Goal: Task Accomplishment & Management: Manage account settings

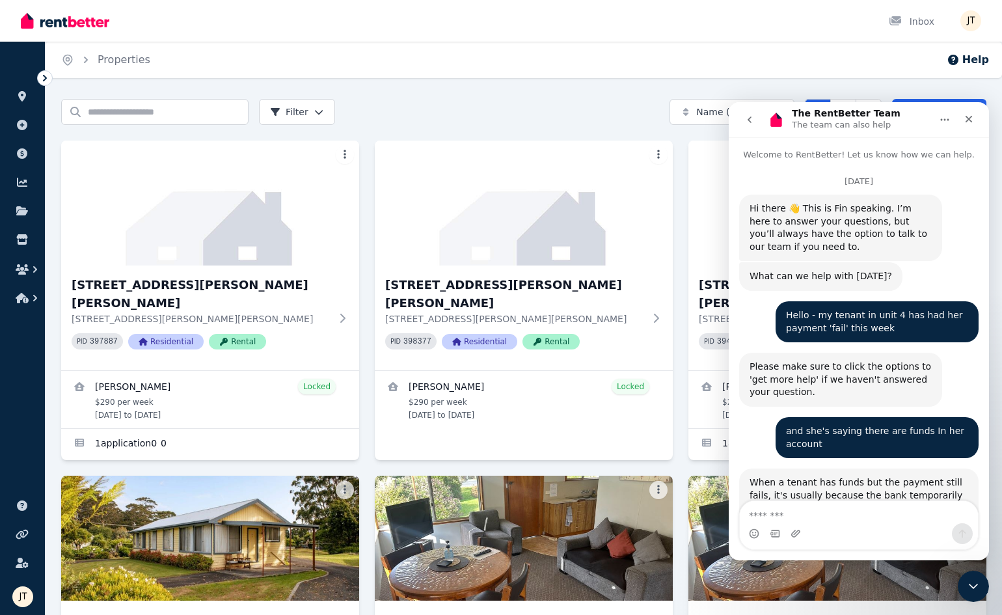
scroll to position [4906, 0]
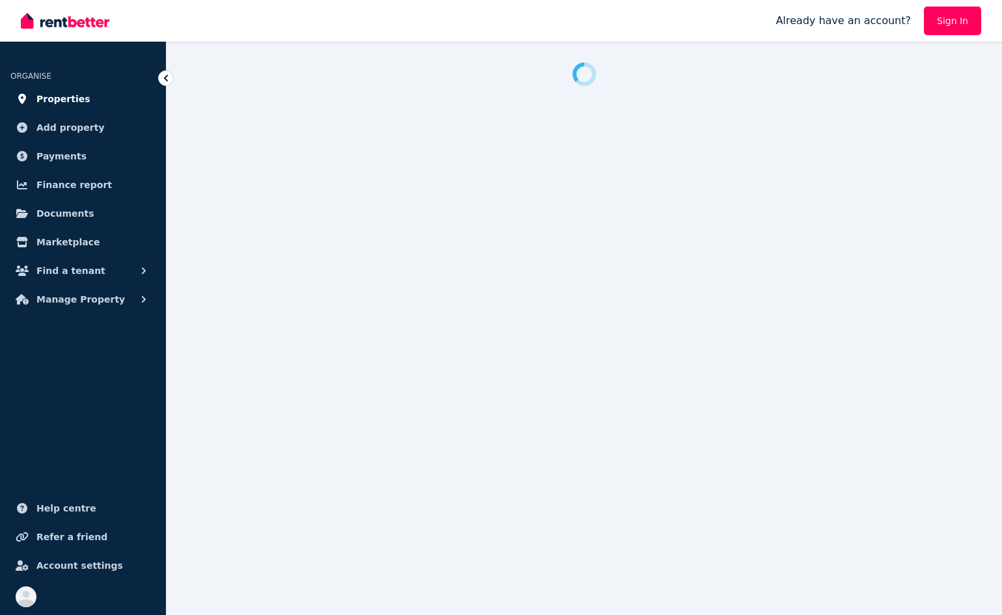
click at [60, 95] on span "Properties" at bounding box center [63, 99] width 54 height 16
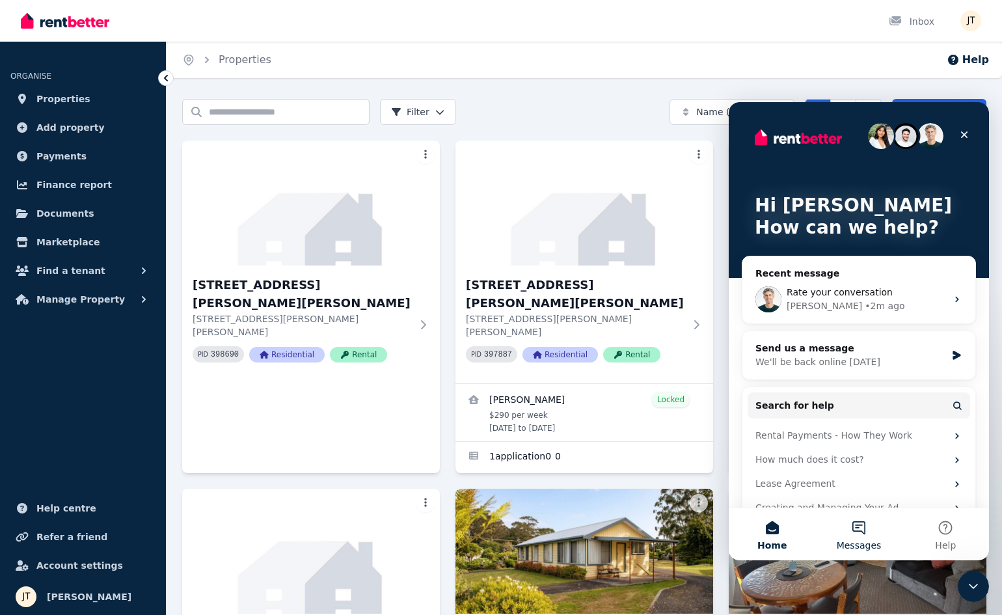
click at [866, 521] on button "Messages" at bounding box center [859, 534] width 87 height 52
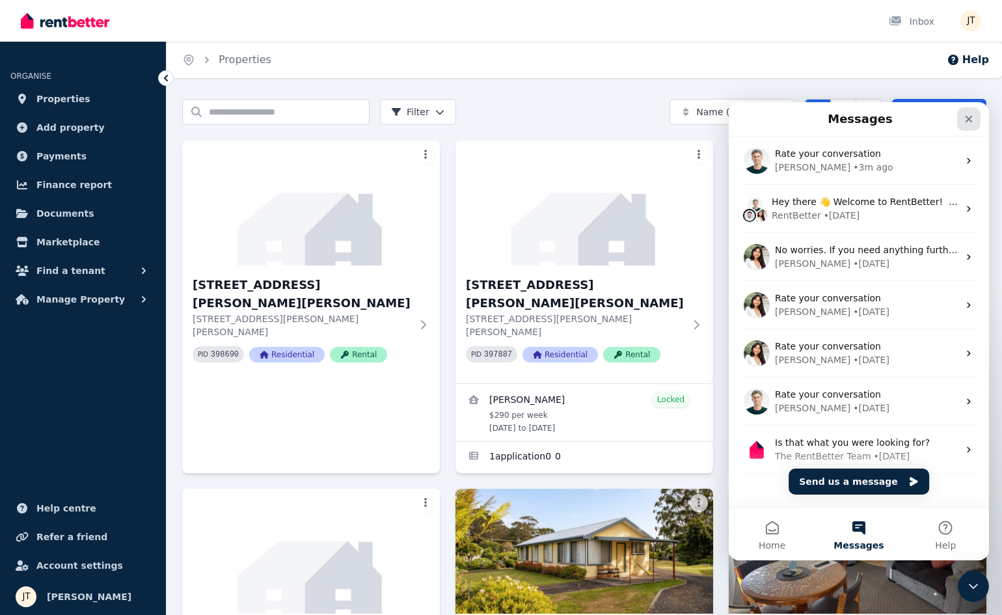
click at [962, 115] on div "Close" at bounding box center [969, 118] width 23 height 23
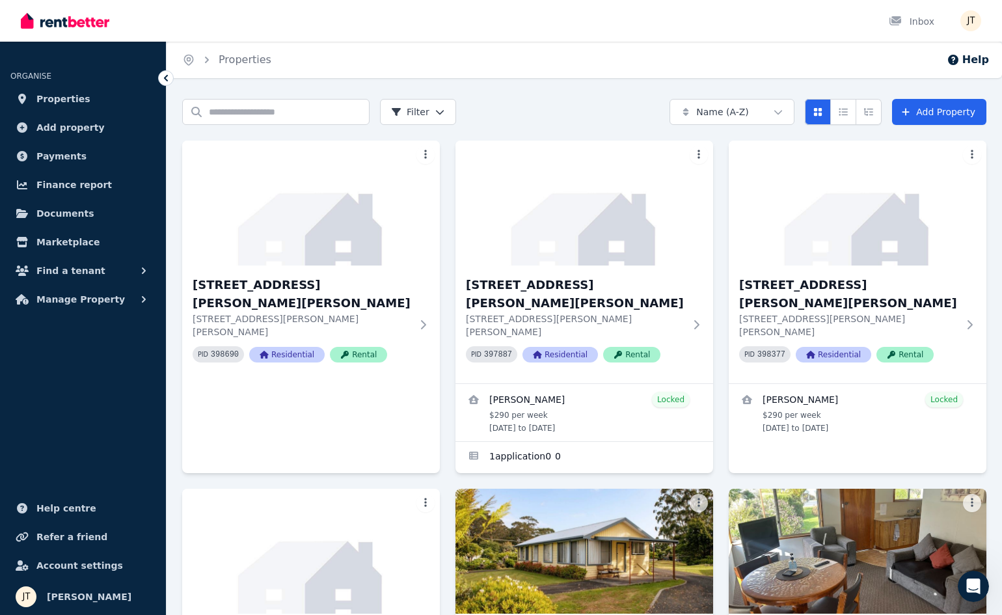
click at [974, 18] on img "button" at bounding box center [971, 20] width 21 height 21
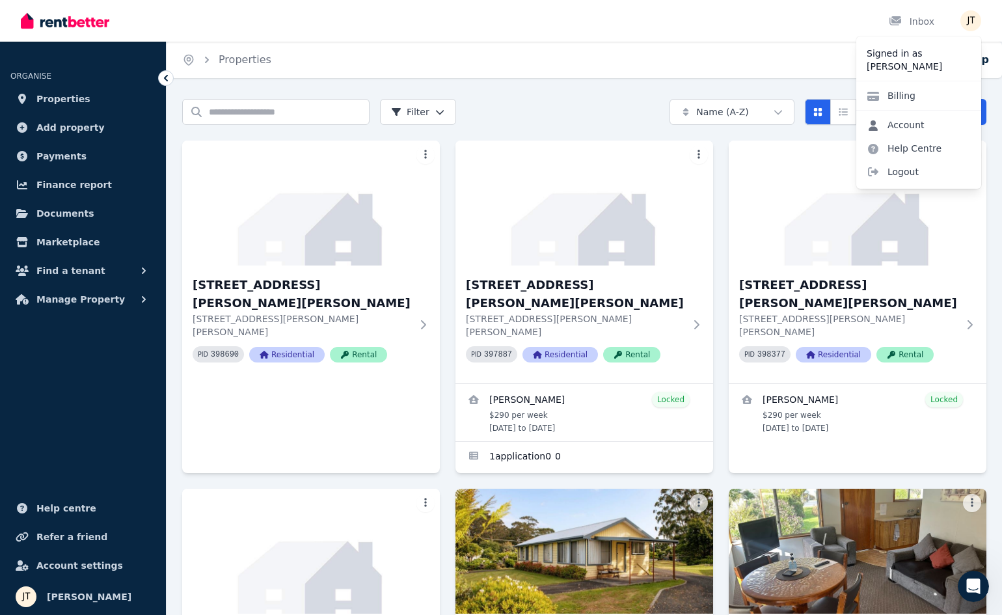
click at [912, 125] on link "Account" at bounding box center [896, 124] width 79 height 23
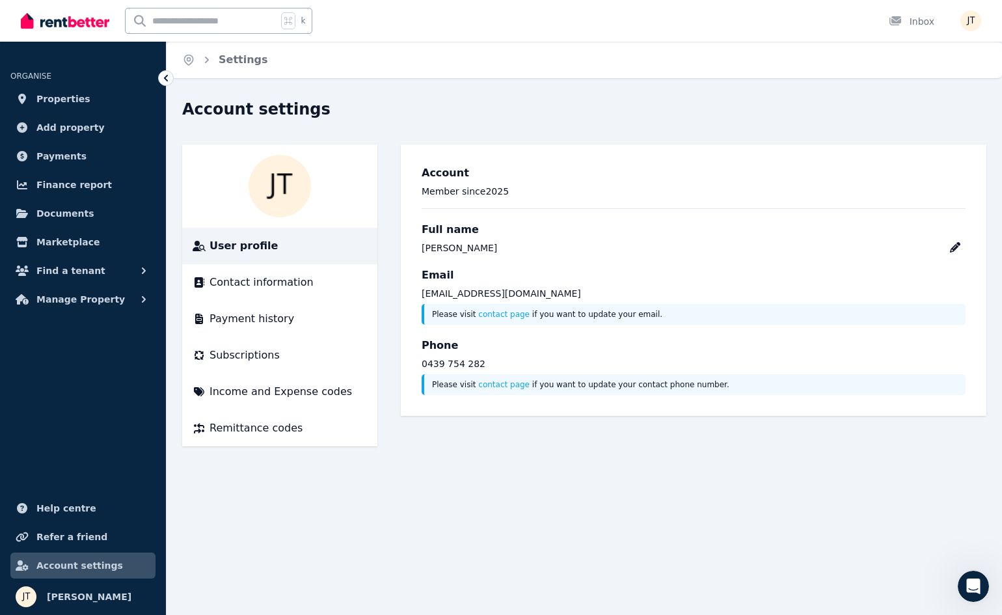
click at [966, 20] on img "button" at bounding box center [971, 20] width 21 height 21
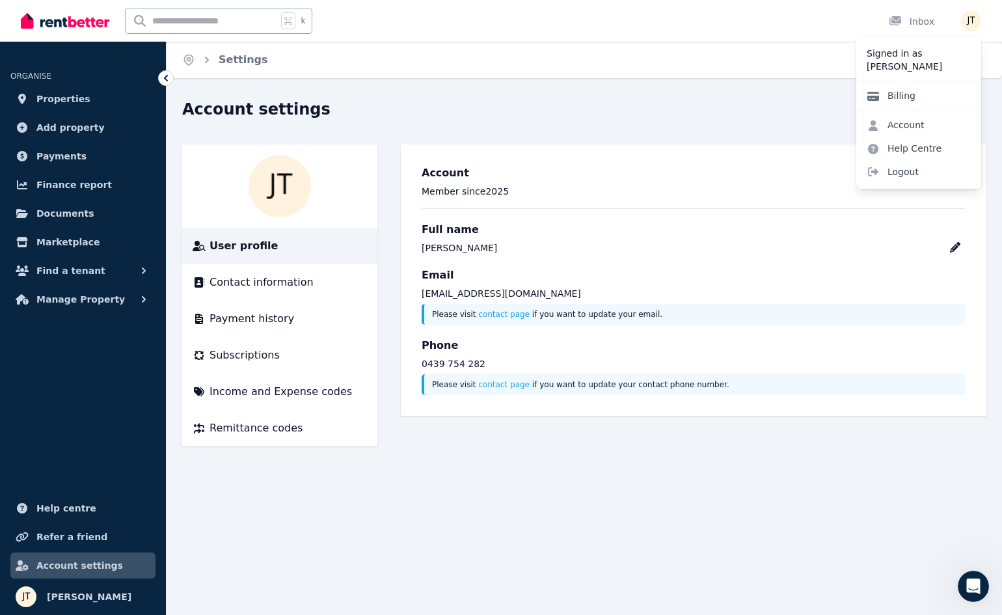
click at [907, 98] on link "Billing" at bounding box center [892, 95] width 70 height 23
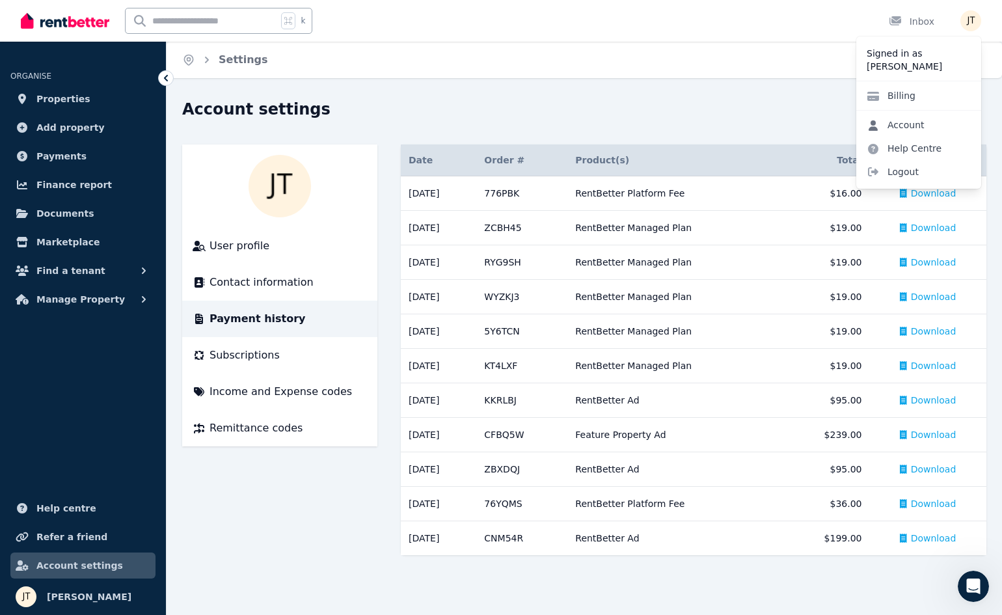
click at [925, 120] on link "Account" at bounding box center [896, 124] width 79 height 23
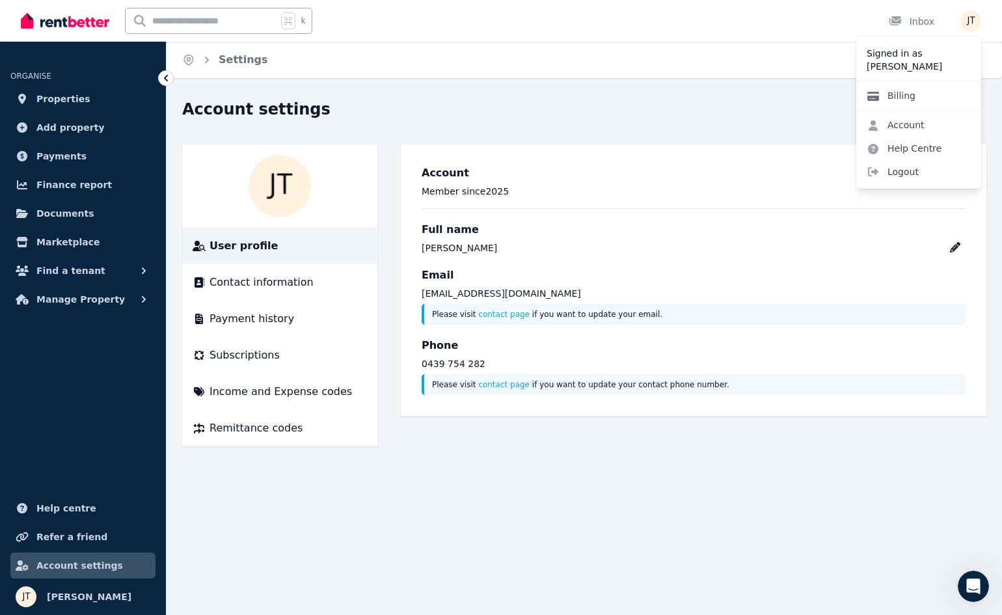
click at [909, 94] on link "Billing" at bounding box center [892, 95] width 70 height 23
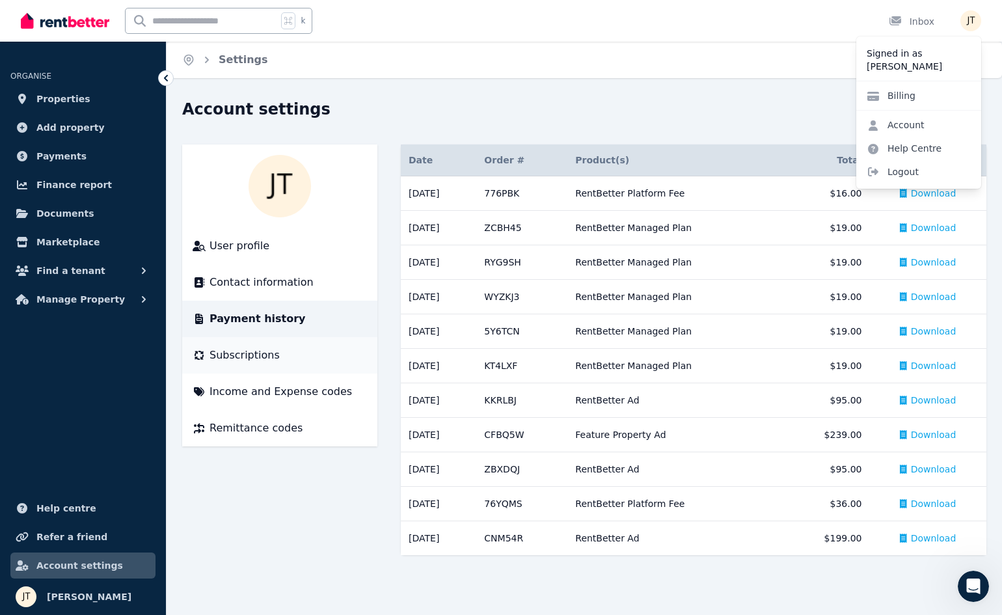
click at [279, 352] on div "Subscriptions" at bounding box center [280, 356] width 174 height 16
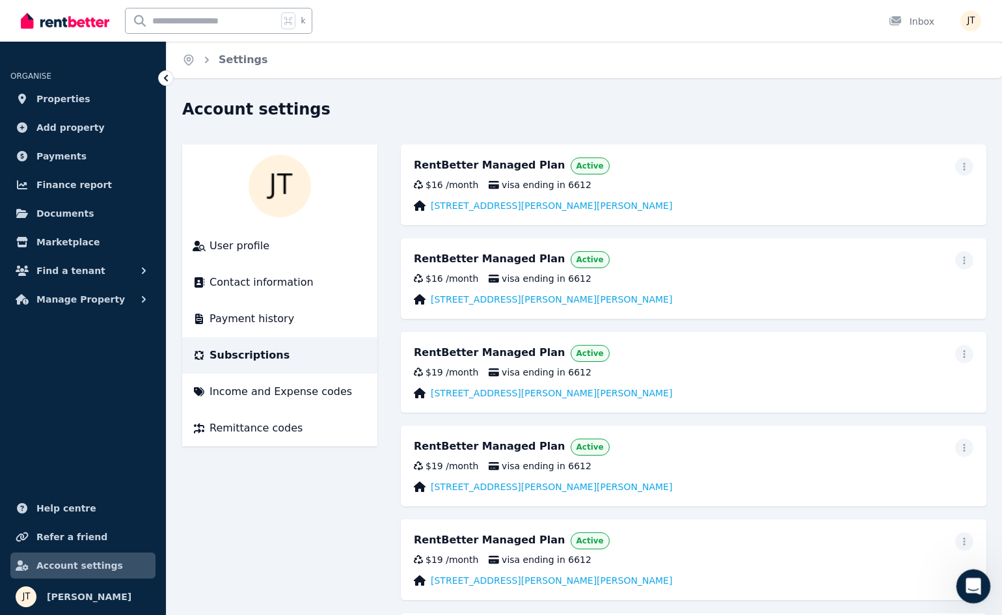
click at [972, 582] on icon "Open Intercom Messenger" at bounding box center [971, 584] width 21 height 21
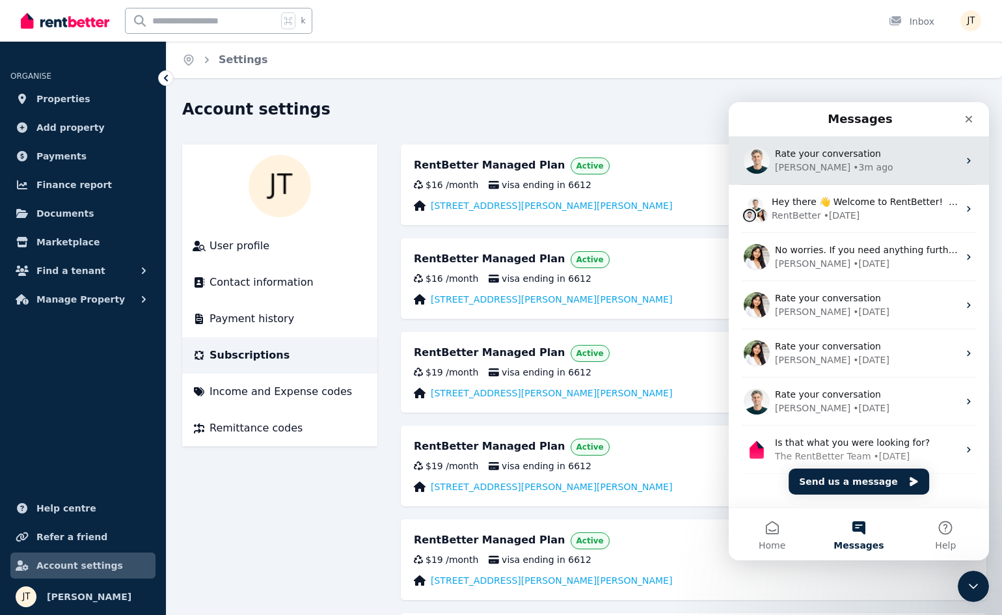
click at [847, 160] on div "Rate your conversation" at bounding box center [867, 154] width 184 height 14
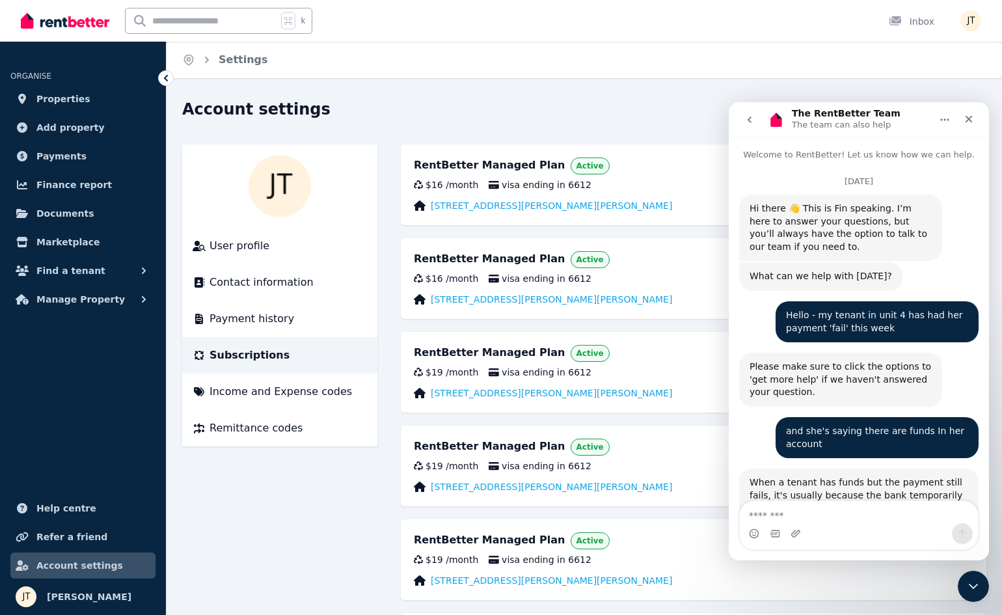
scroll to position [4906, 0]
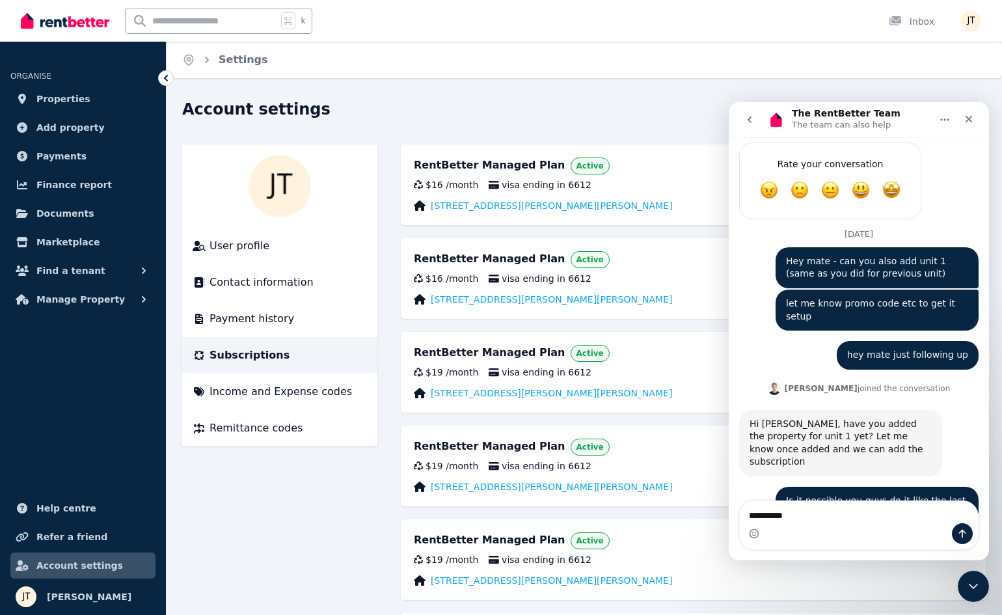
type textarea "**********"
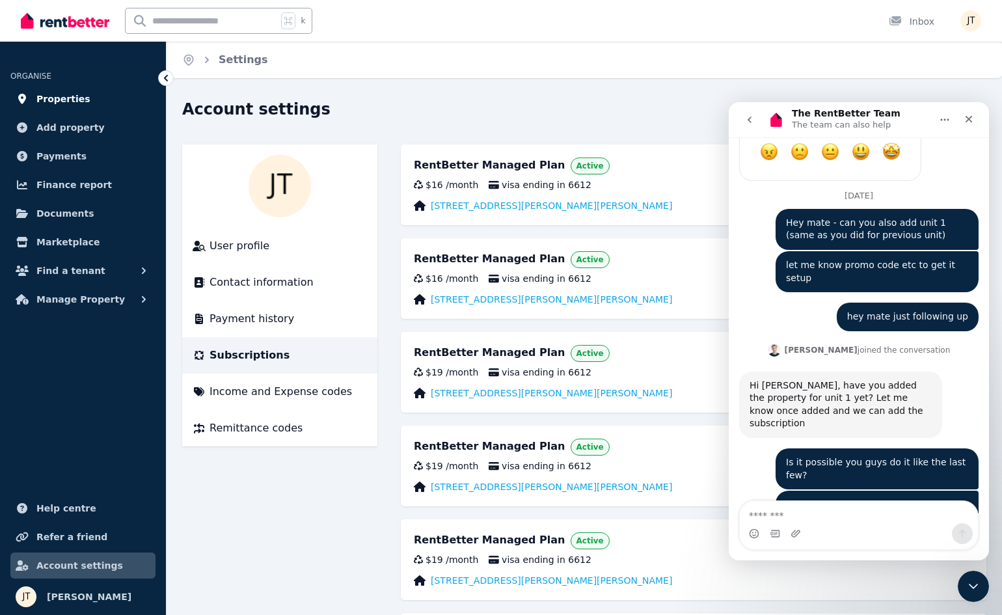
click at [67, 100] on span "Properties" at bounding box center [63, 99] width 54 height 16
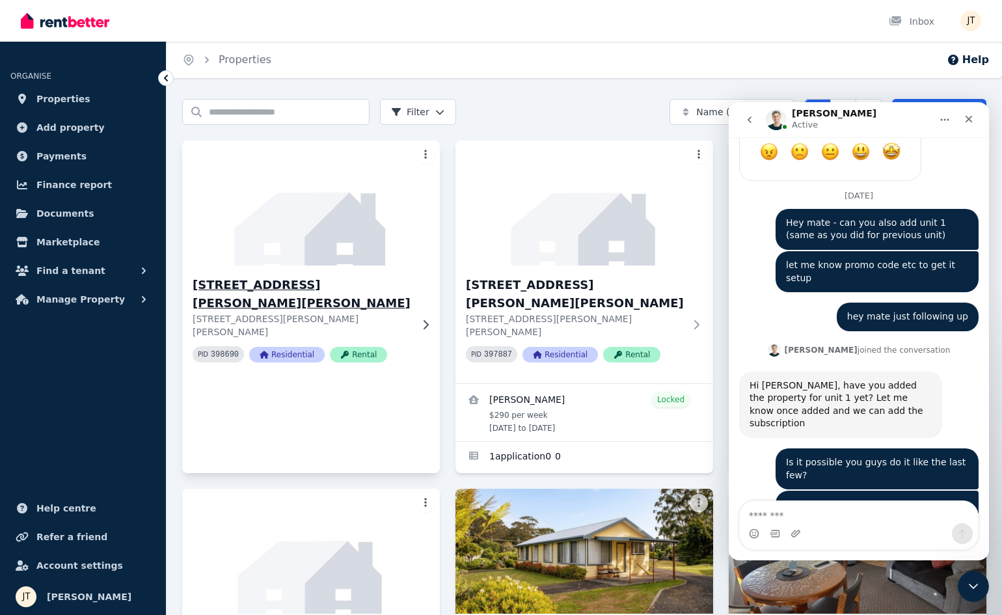
click at [309, 291] on h3 "[STREET_ADDRESS][PERSON_NAME][PERSON_NAME]" at bounding box center [302, 294] width 219 height 36
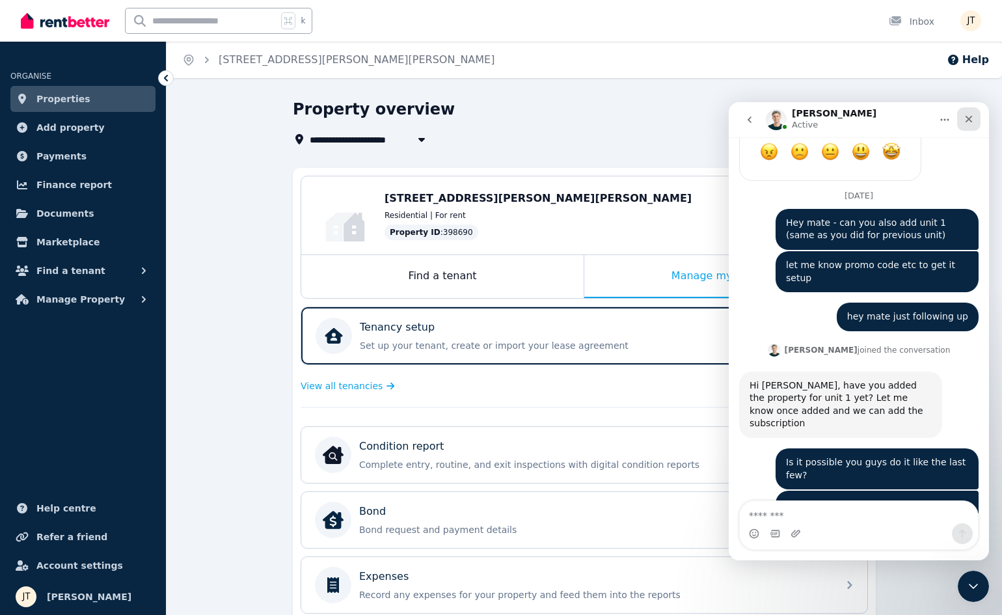
click at [972, 117] on icon "Close" at bounding box center [969, 119] width 7 height 7
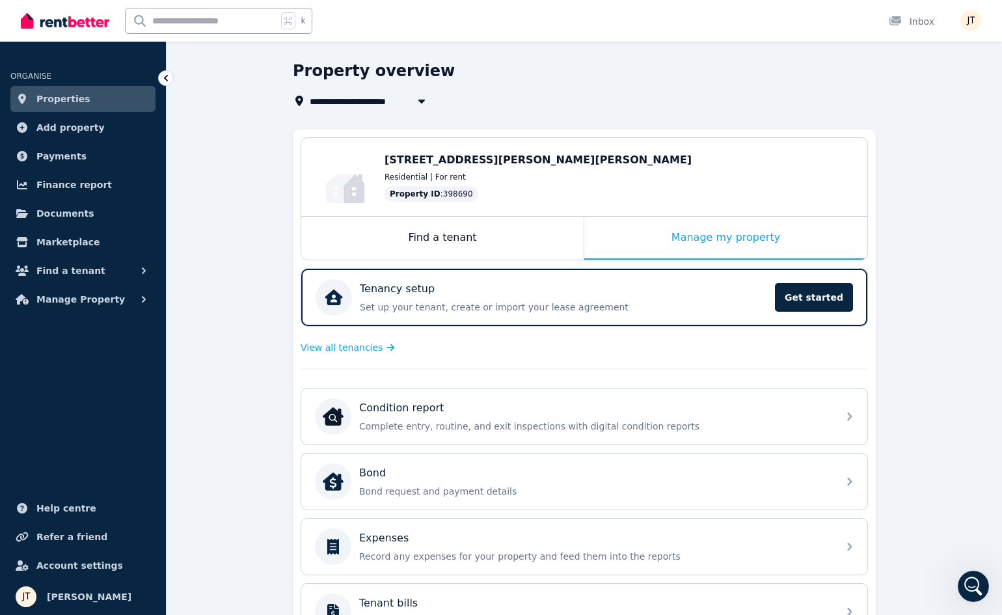
scroll to position [48, 0]
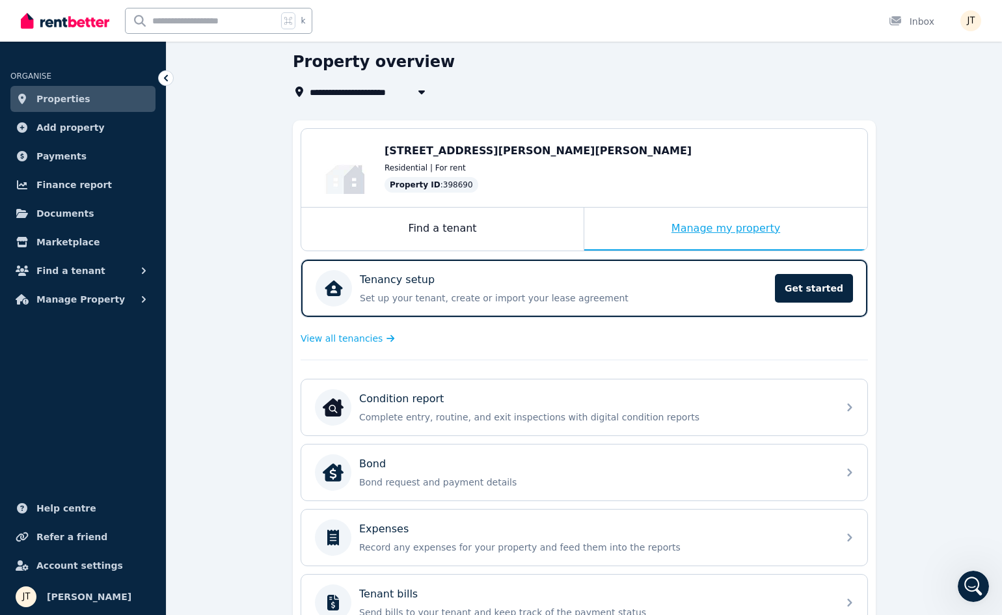
click at [668, 228] on div "Manage my property" at bounding box center [726, 229] width 283 height 43
click at [467, 230] on div "Find a tenant" at bounding box center [442, 229] width 283 height 43
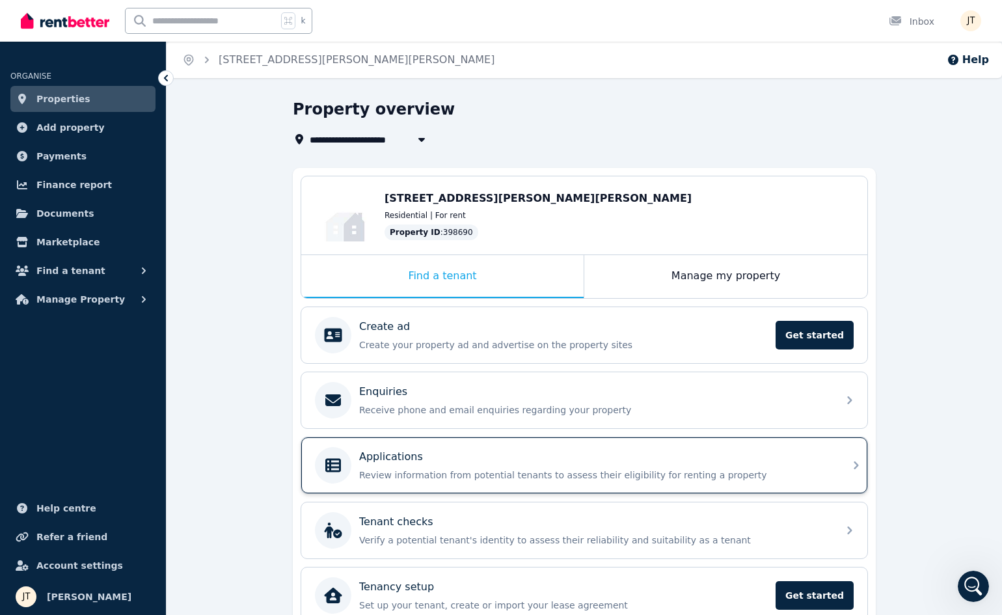
click at [585, 470] on p "Review information from potential tenants to assess their eligibility for renti…" at bounding box center [594, 475] width 471 height 13
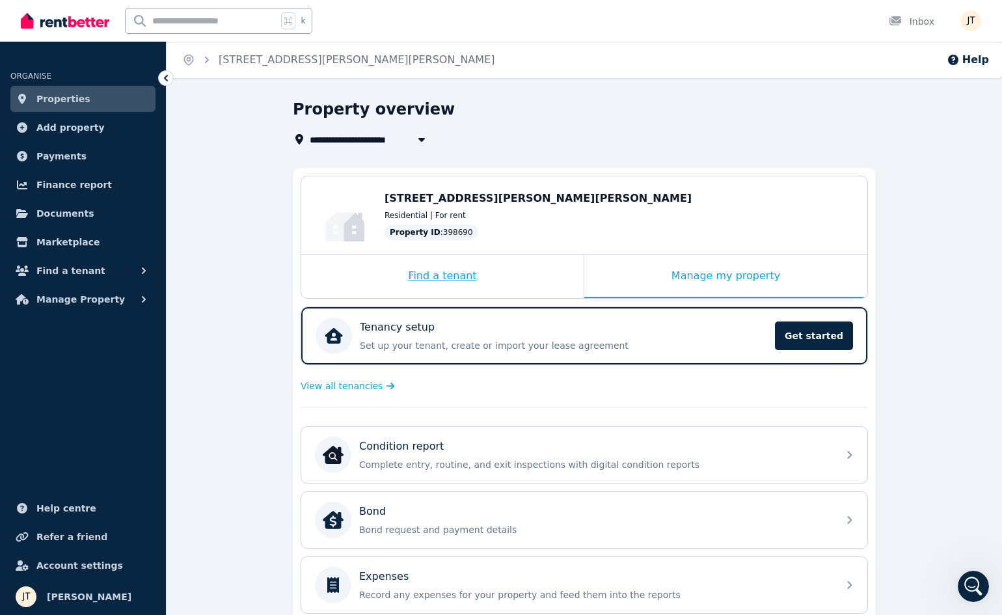
click at [465, 267] on div "Find a tenant" at bounding box center [442, 276] width 283 height 43
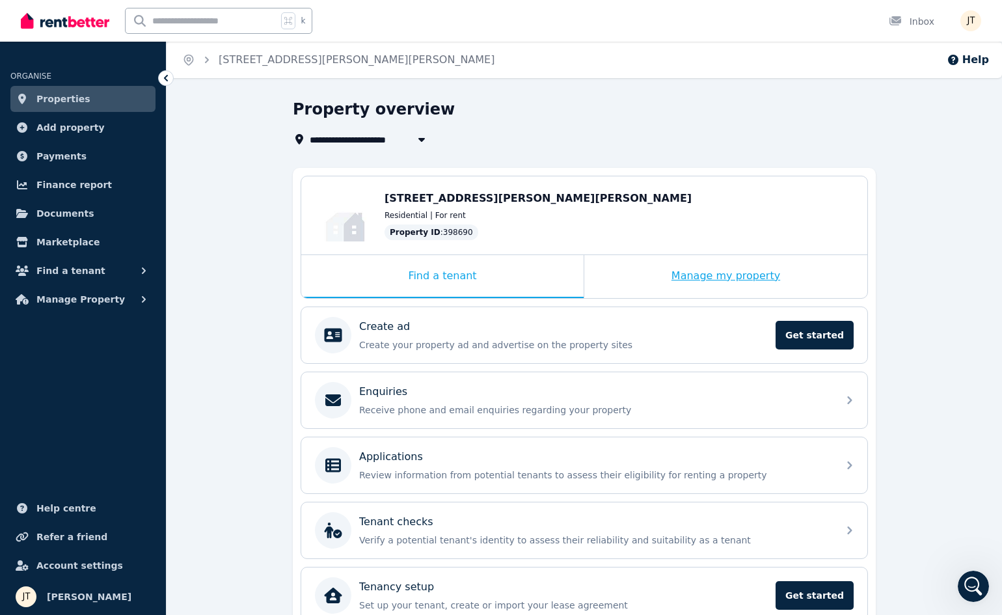
click at [659, 279] on div "Manage my property" at bounding box center [726, 276] width 283 height 43
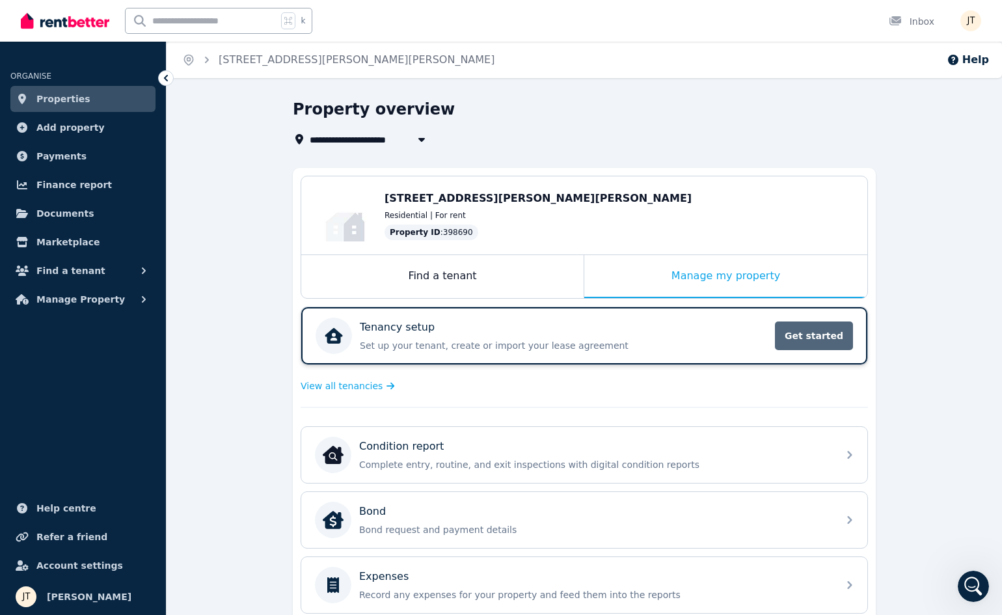
click at [807, 339] on span "Get started" at bounding box center [814, 336] width 78 height 29
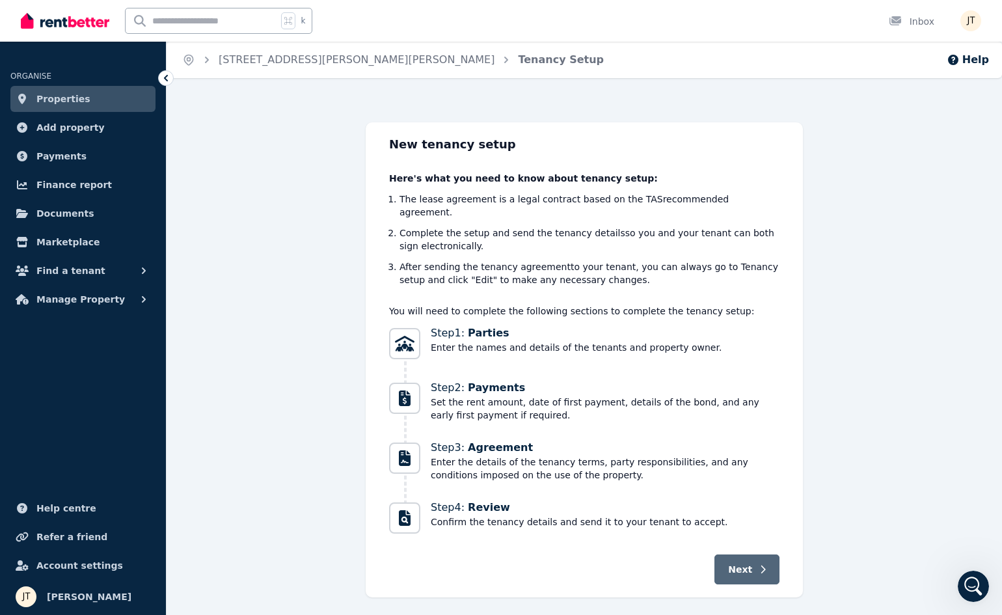
click at [745, 555] on button "Next" at bounding box center [747, 570] width 65 height 30
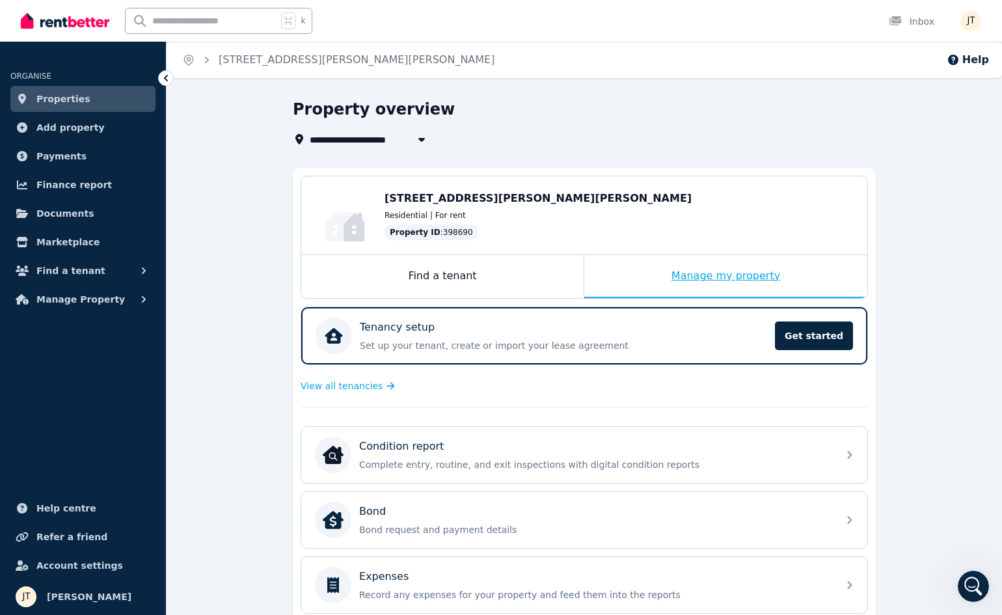
click at [648, 277] on div "Manage my property" at bounding box center [726, 276] width 283 height 43
click at [477, 259] on div "Find a tenant" at bounding box center [442, 276] width 283 height 43
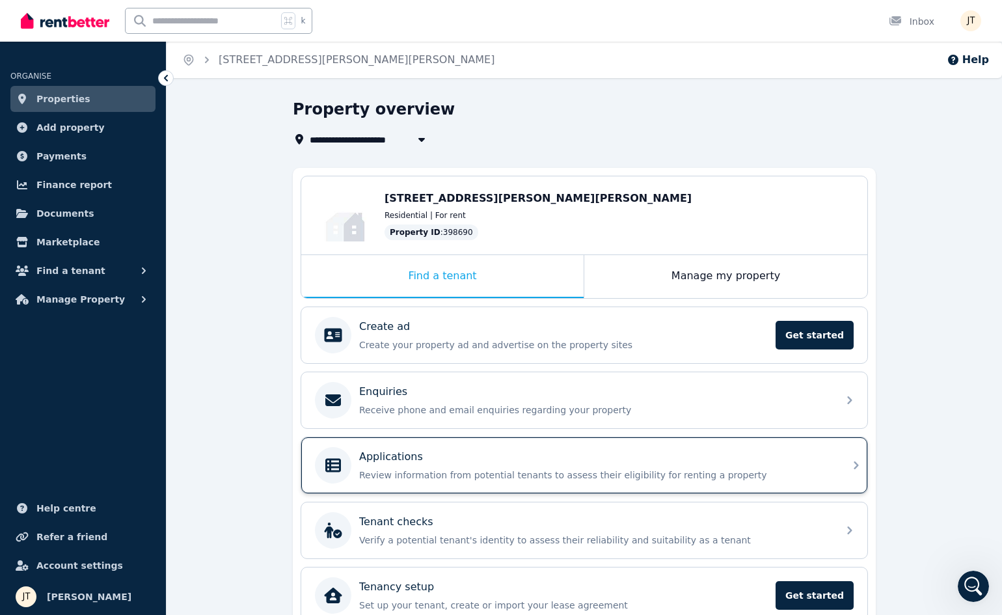
click at [452, 472] on p "Review information from potential tenants to assess their eligibility for renti…" at bounding box center [594, 475] width 471 height 13
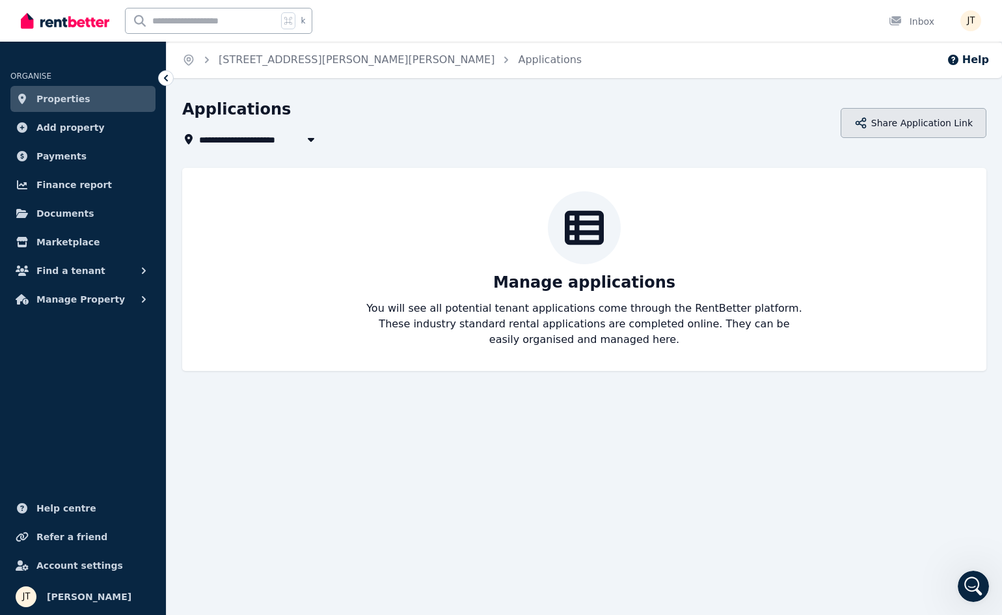
click at [915, 130] on button "Share Application Link" at bounding box center [914, 123] width 146 height 30
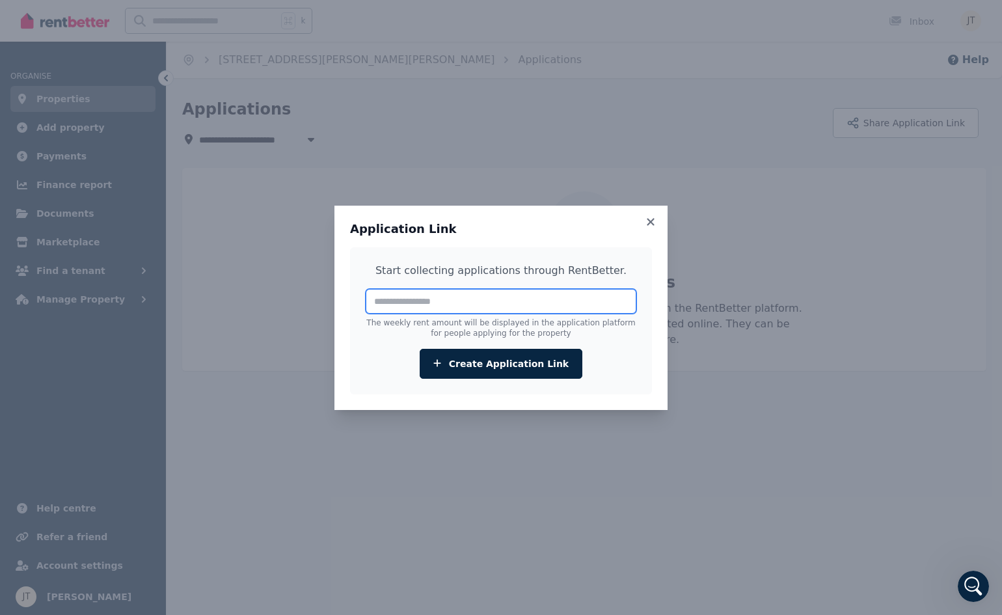
click at [462, 313] on input "number" at bounding box center [501, 301] width 271 height 25
type input "***"
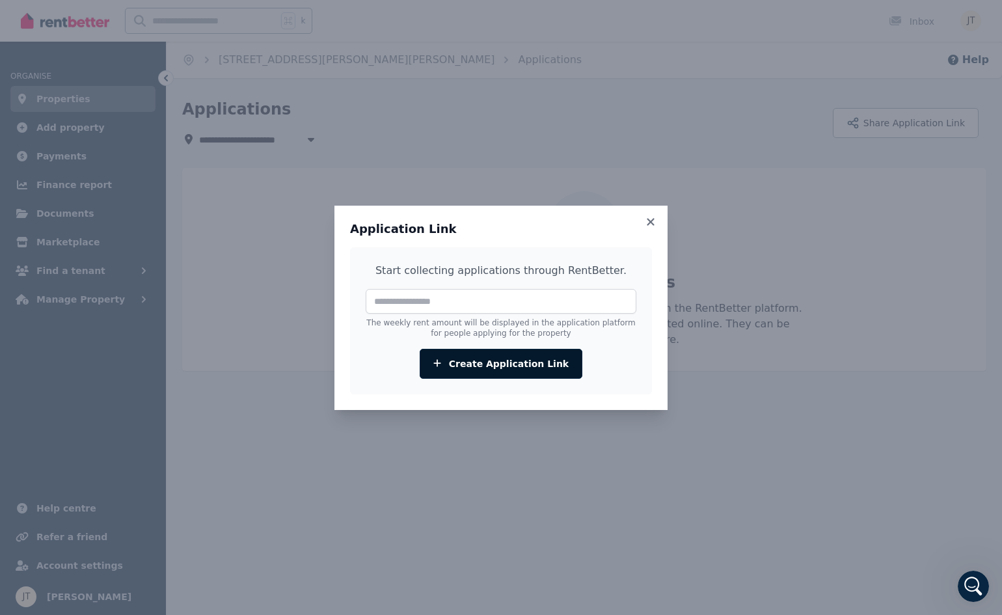
click at [501, 358] on button "Create Application Link" at bounding box center [501, 364] width 163 height 30
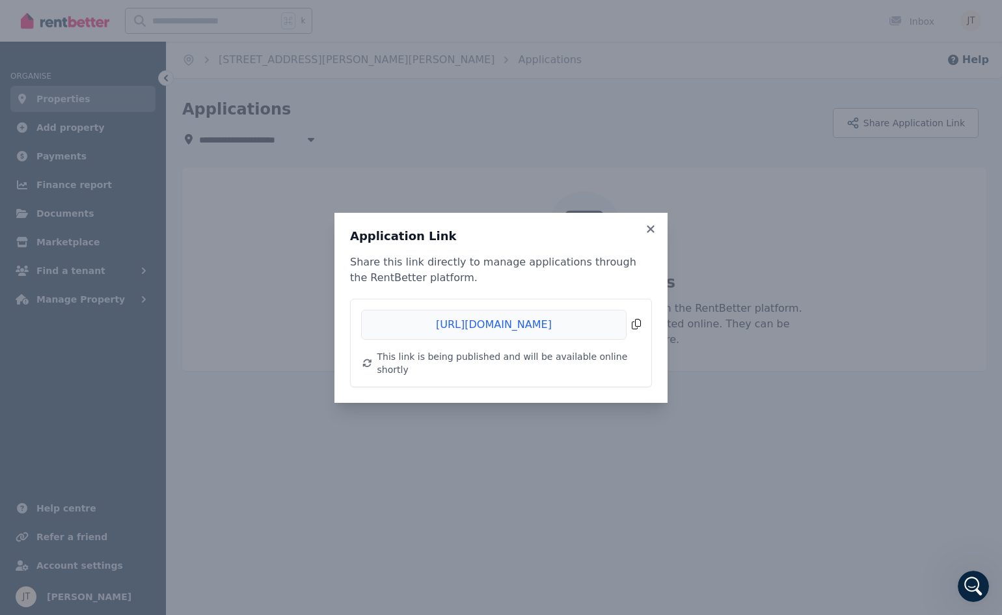
click at [545, 331] on span "Copied!" at bounding box center [501, 325] width 280 height 30
click at [654, 235] on icon at bounding box center [650, 229] width 13 height 12
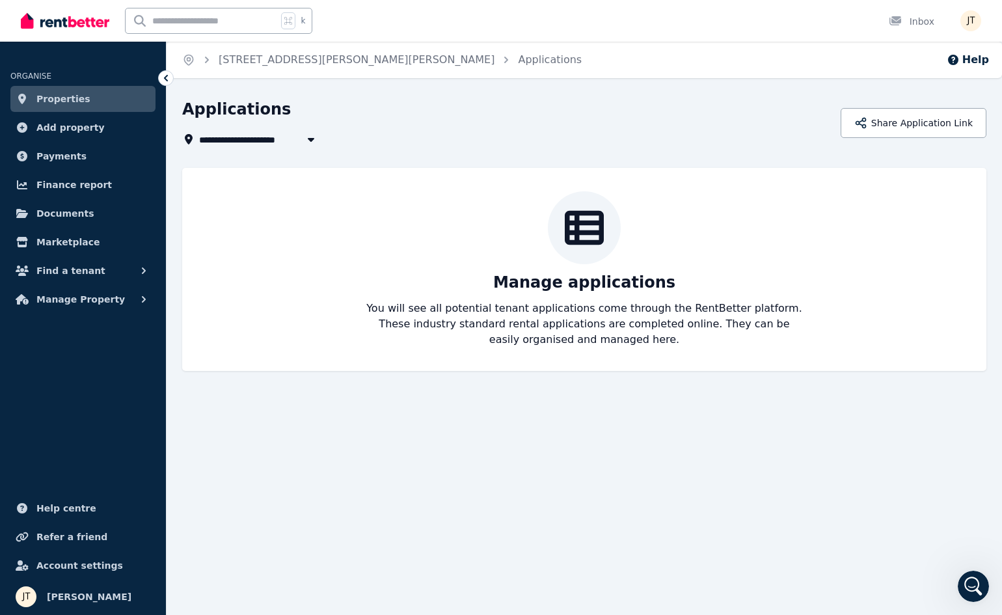
click at [111, 99] on link "Properties" at bounding box center [82, 99] width 145 height 26
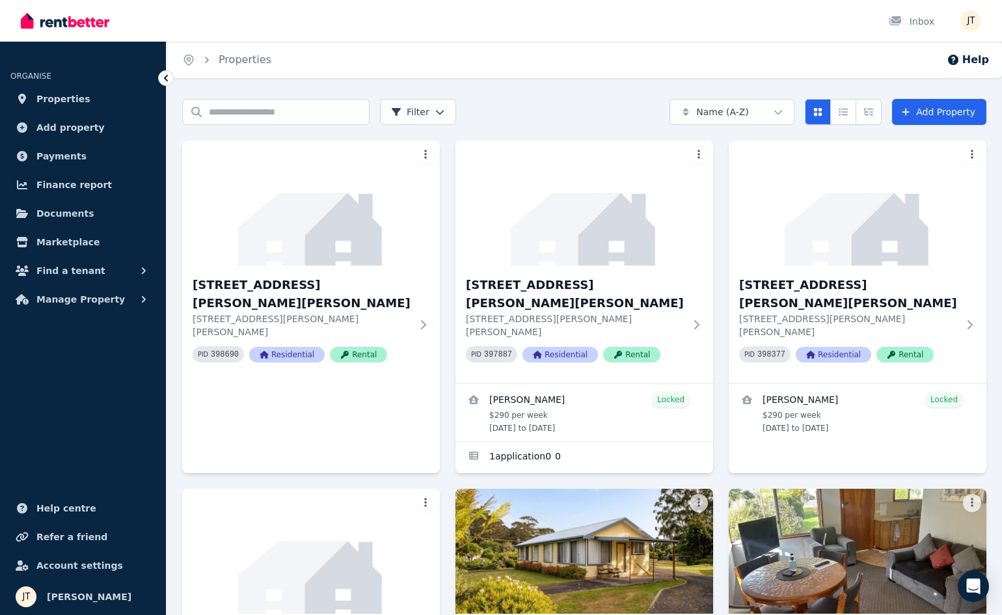
click at [507, 117] on div "Search properties Filter Name (A-Z) Add Property" at bounding box center [584, 112] width 805 height 26
